Goal: Task Accomplishment & Management: Use online tool/utility

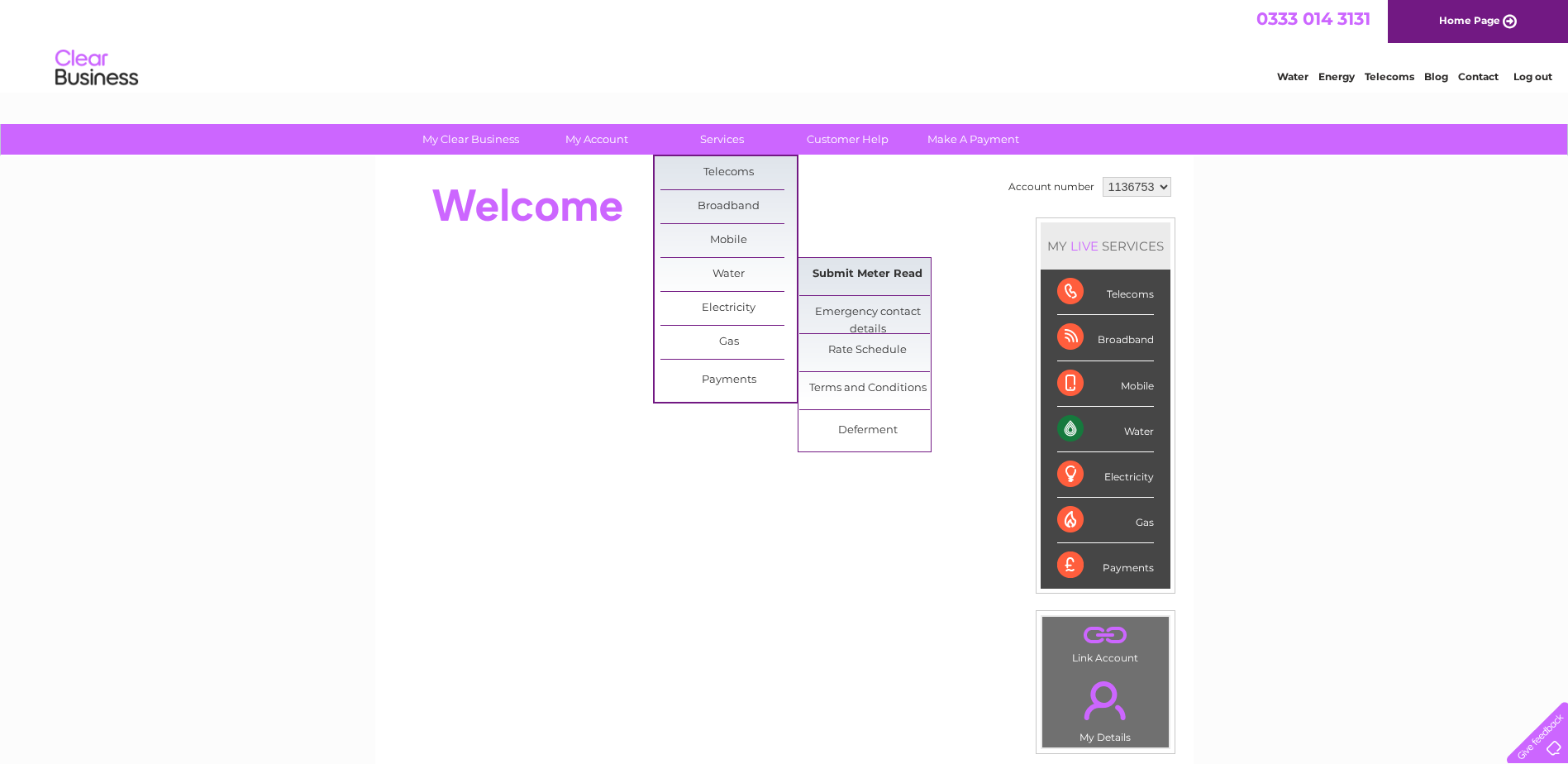
click at [846, 266] on link "Submit Meter Read" at bounding box center [868, 274] width 137 height 33
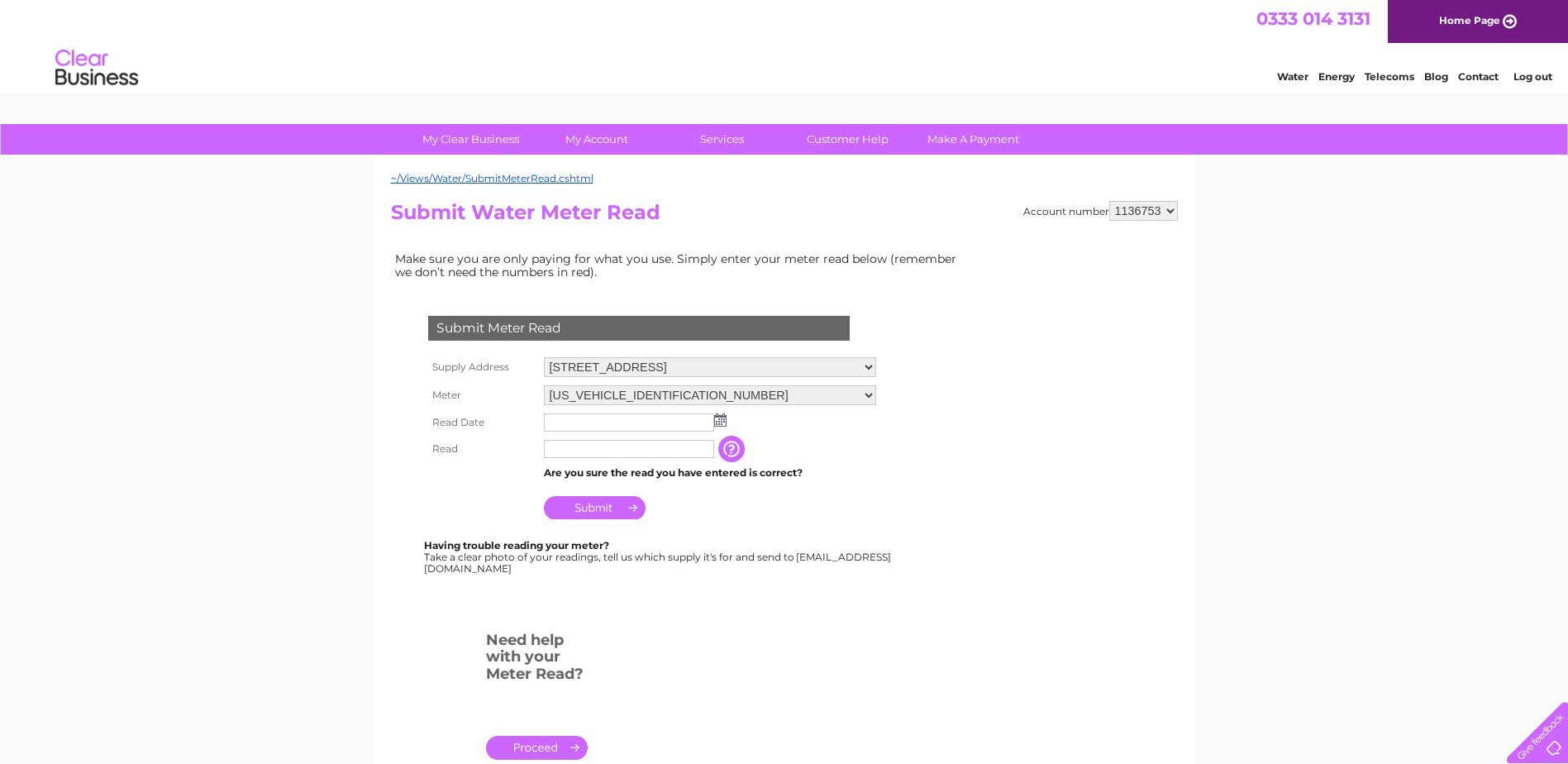
click at [593, 426] on input "text" at bounding box center [628, 422] width 170 height 18
click at [721, 423] on img at bounding box center [722, 420] width 12 height 13
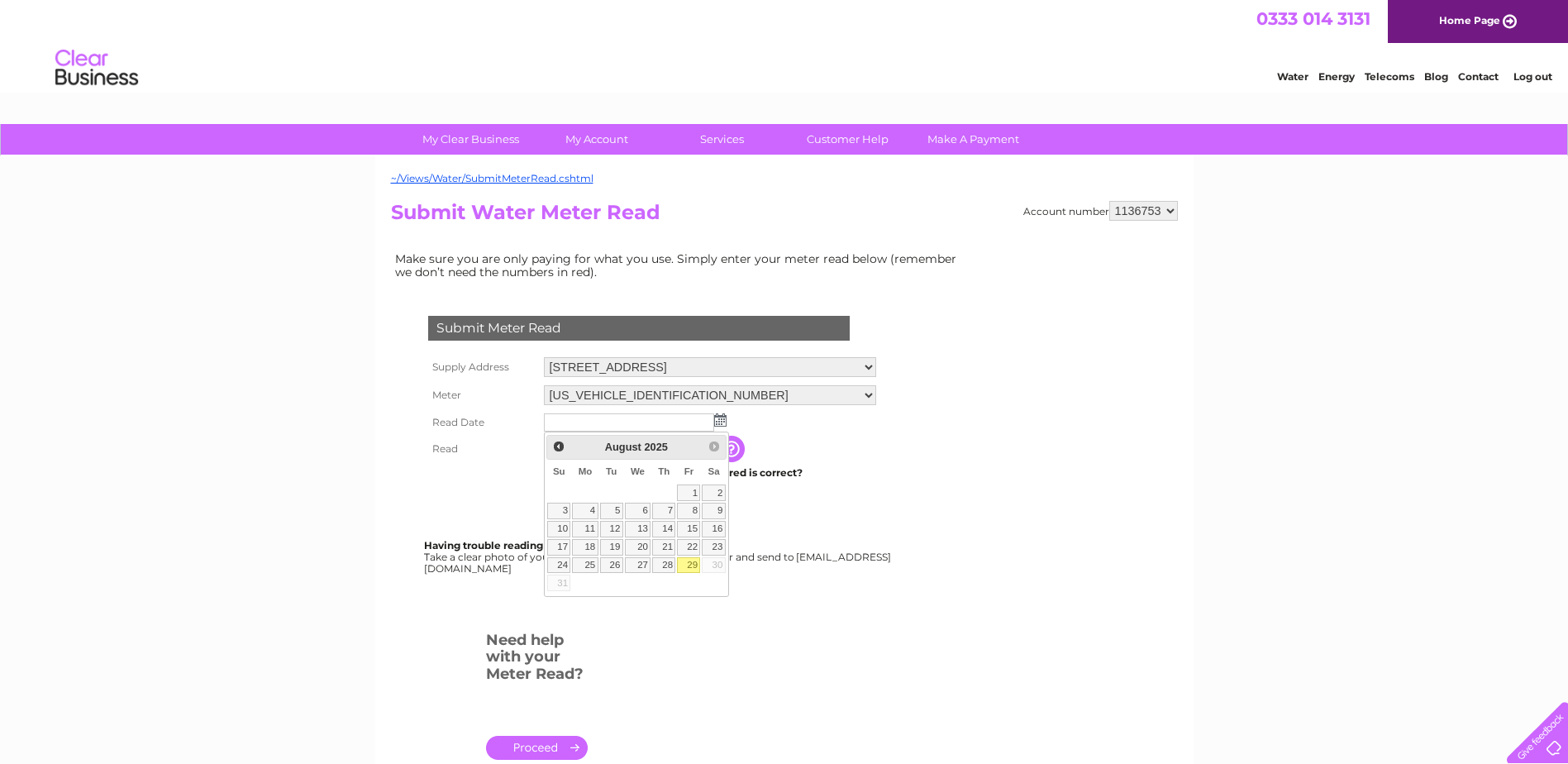
click at [687, 568] on link "29" at bounding box center [688, 565] width 24 height 17
type input "2025/08/29"
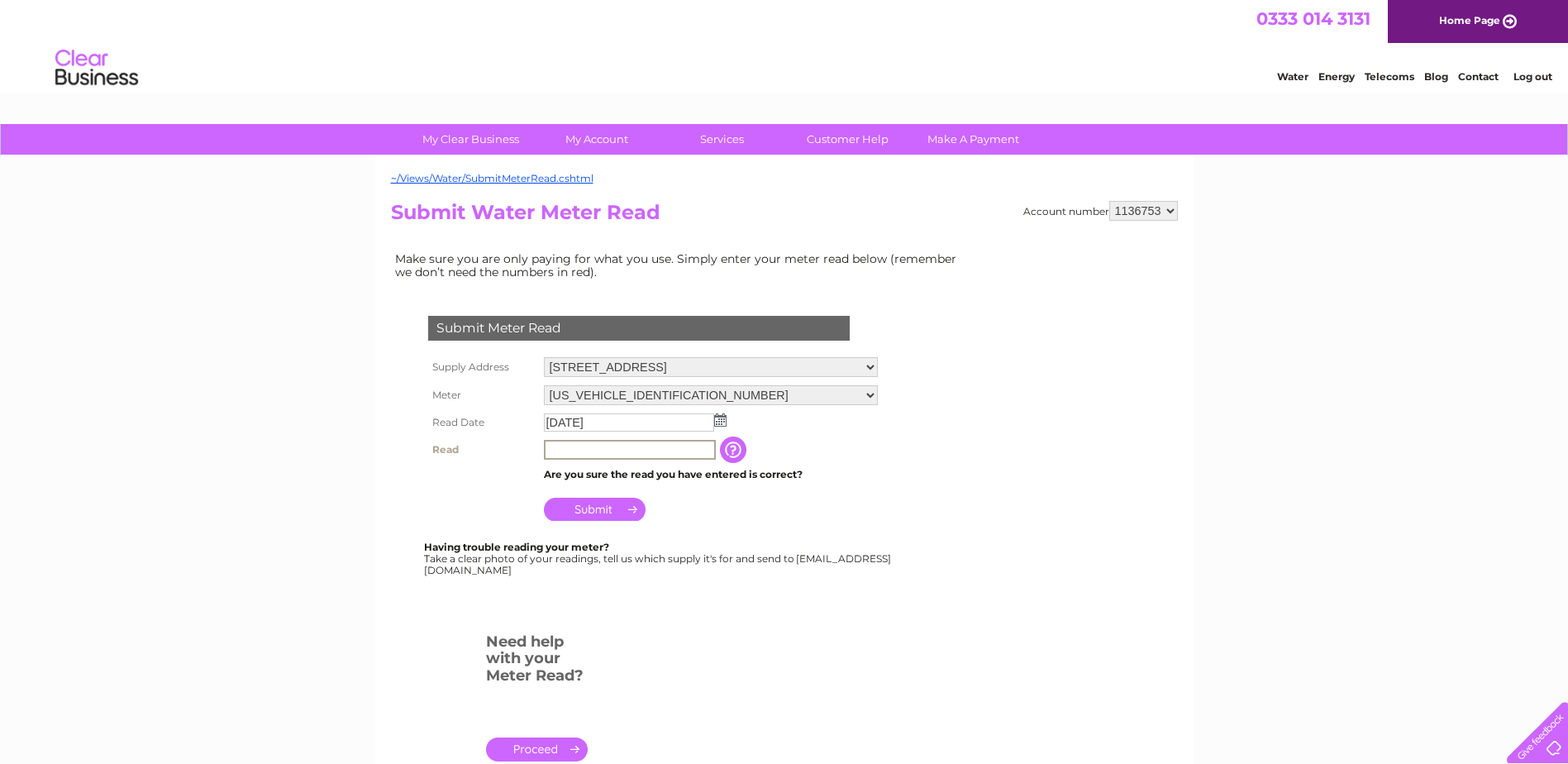
drag, startPoint x: 564, startPoint y: 458, endPoint x: 599, endPoint y: 454, distance: 35.2
click at [564, 458] on input "text" at bounding box center [629, 450] width 172 height 20
type input "258"
click at [594, 509] on input "Submit" at bounding box center [594, 507] width 102 height 24
